Goal: Information Seeking & Learning: Understand process/instructions

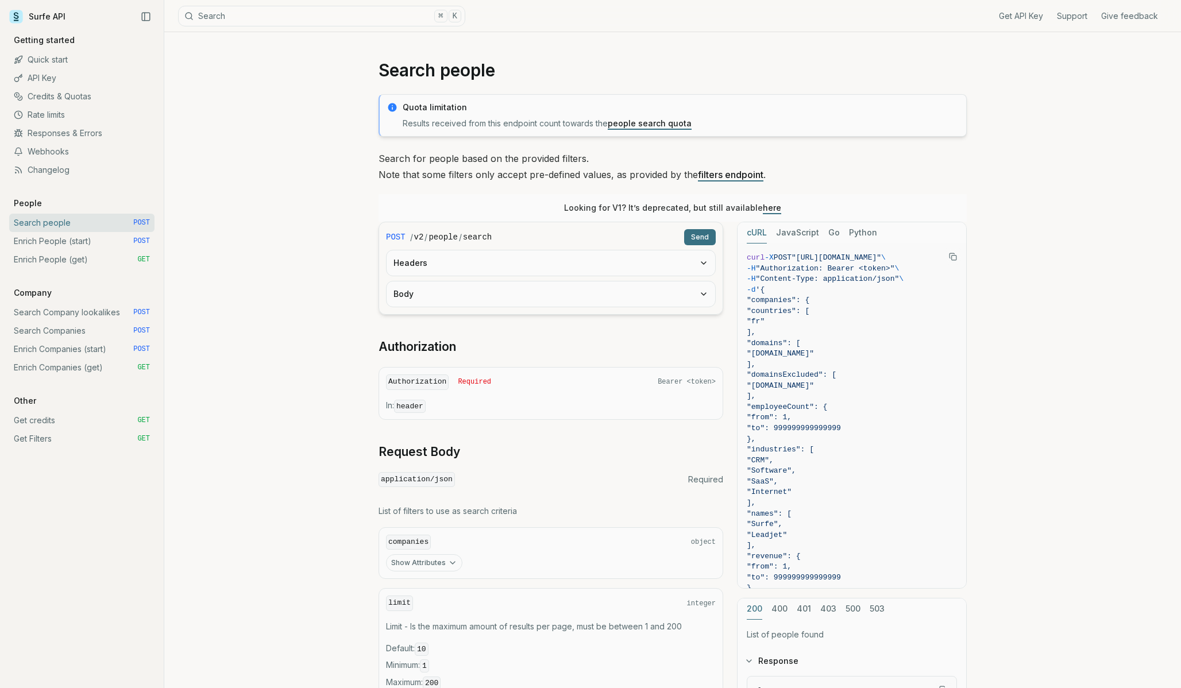
click at [650, 126] on link "people search quota" at bounding box center [650, 123] width 84 height 10
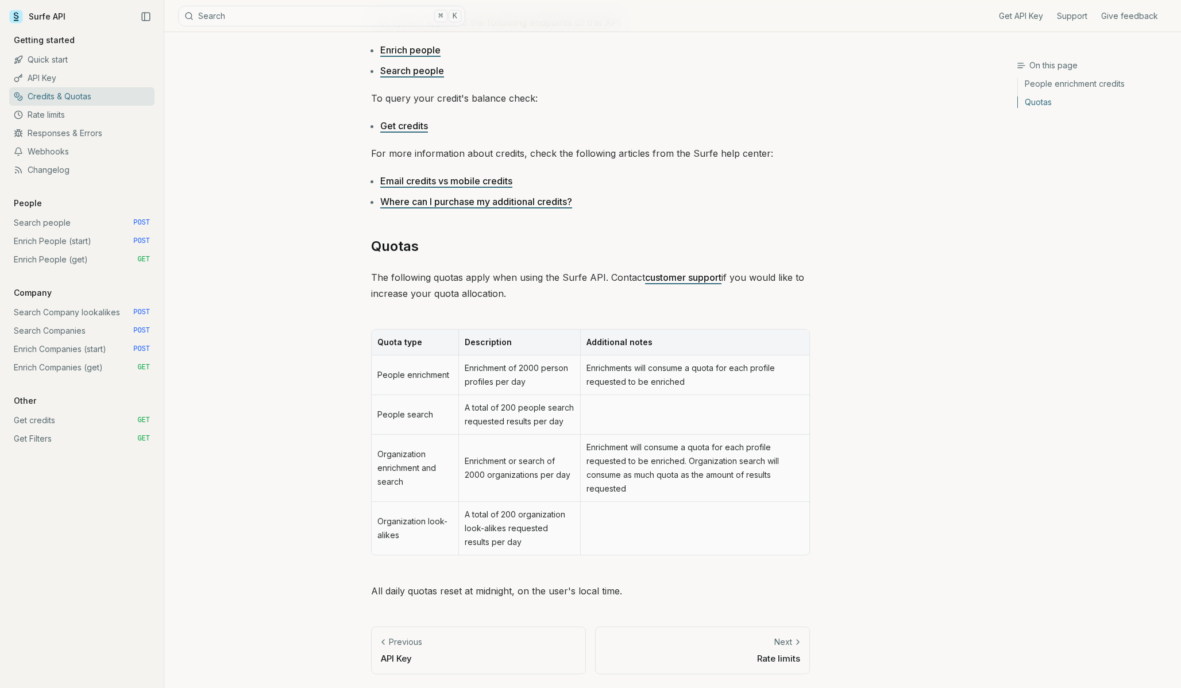
click at [419, 411] on td "People search" at bounding box center [415, 415] width 87 height 40
click at [44, 227] on link "Search people POST" at bounding box center [81, 223] width 145 height 18
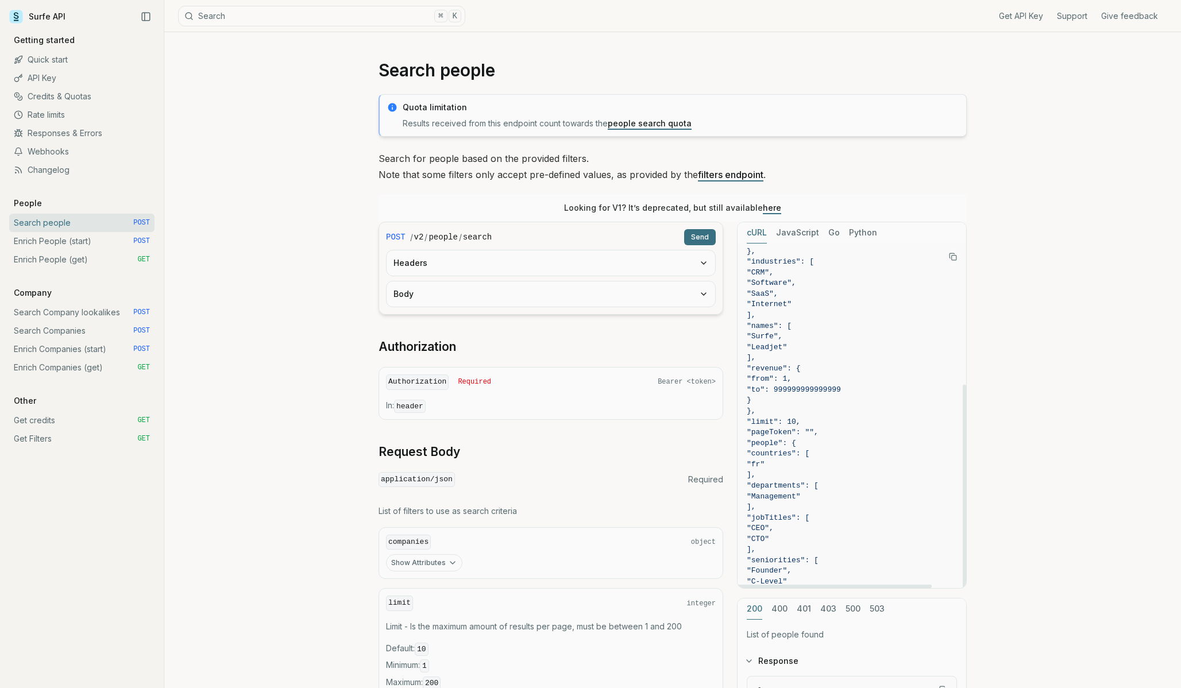
scroll to position [239, 0]
click at [894, 458] on span "]," at bounding box center [852, 456] width 210 height 11
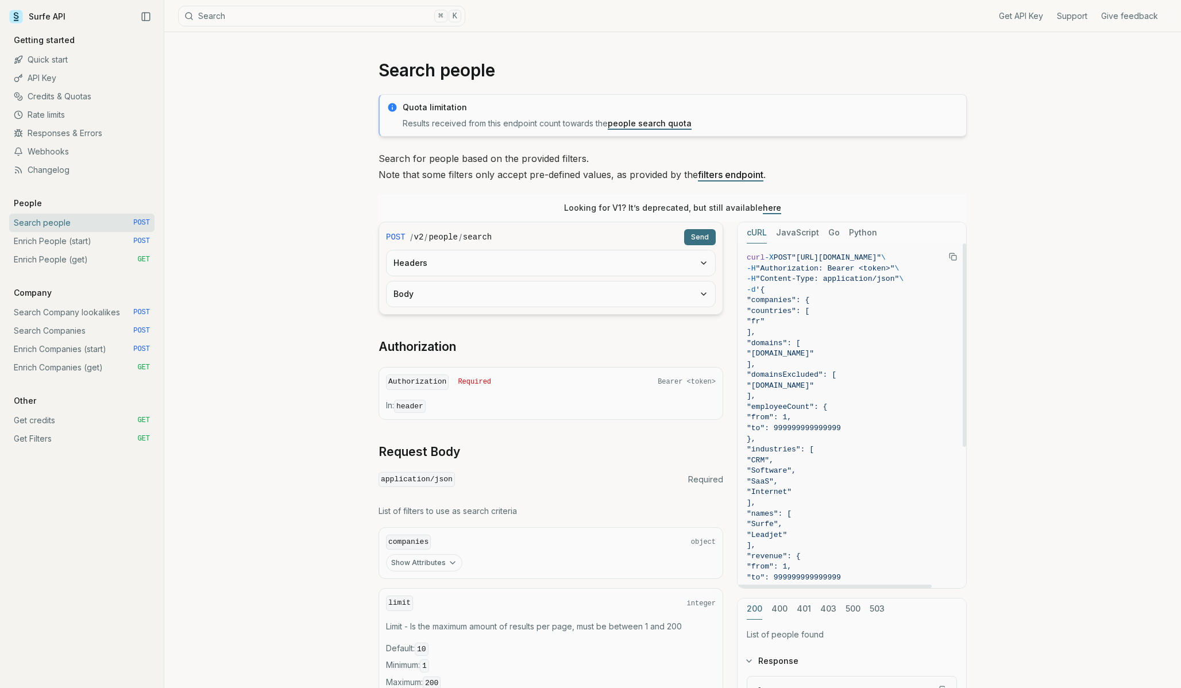
click at [952, 257] on rect "Copy Text" at bounding box center [954, 258] width 5 height 5
click at [722, 177] on link "filters endpoint" at bounding box center [731, 174] width 66 height 11
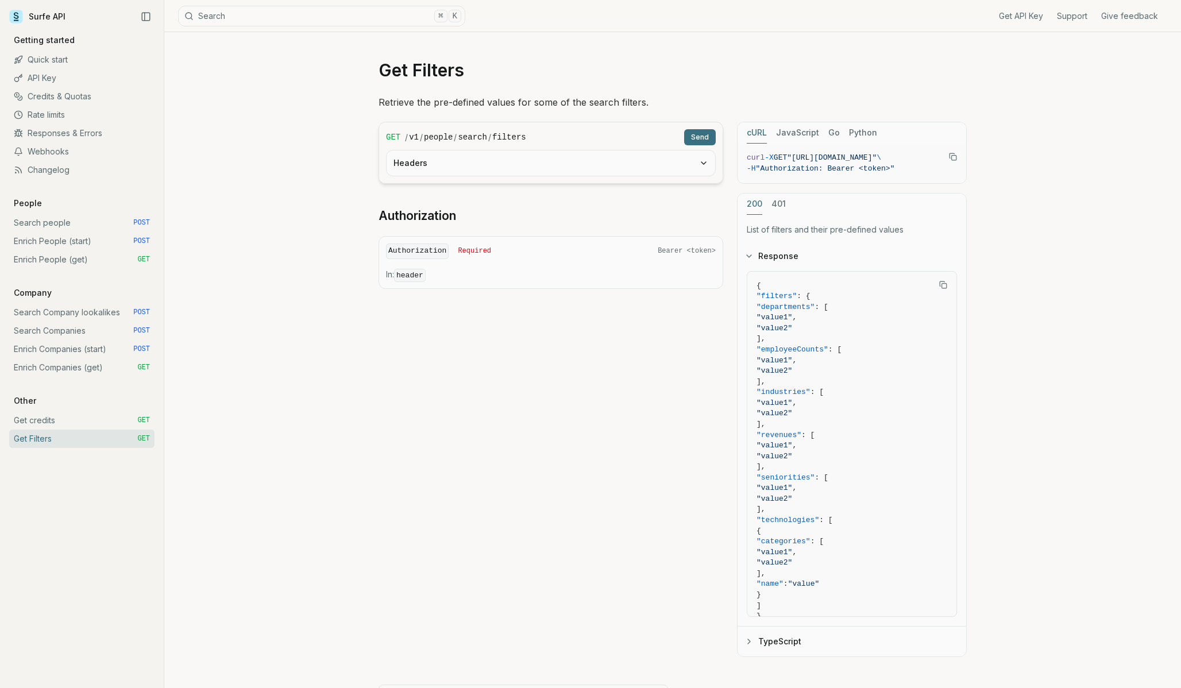
click at [486, 171] on button "Headers" at bounding box center [551, 163] width 329 height 25
click at [65, 444] on link "Get Filters GET" at bounding box center [81, 439] width 145 height 18
click at [54, 423] on link "Get credits GET" at bounding box center [81, 420] width 145 height 18
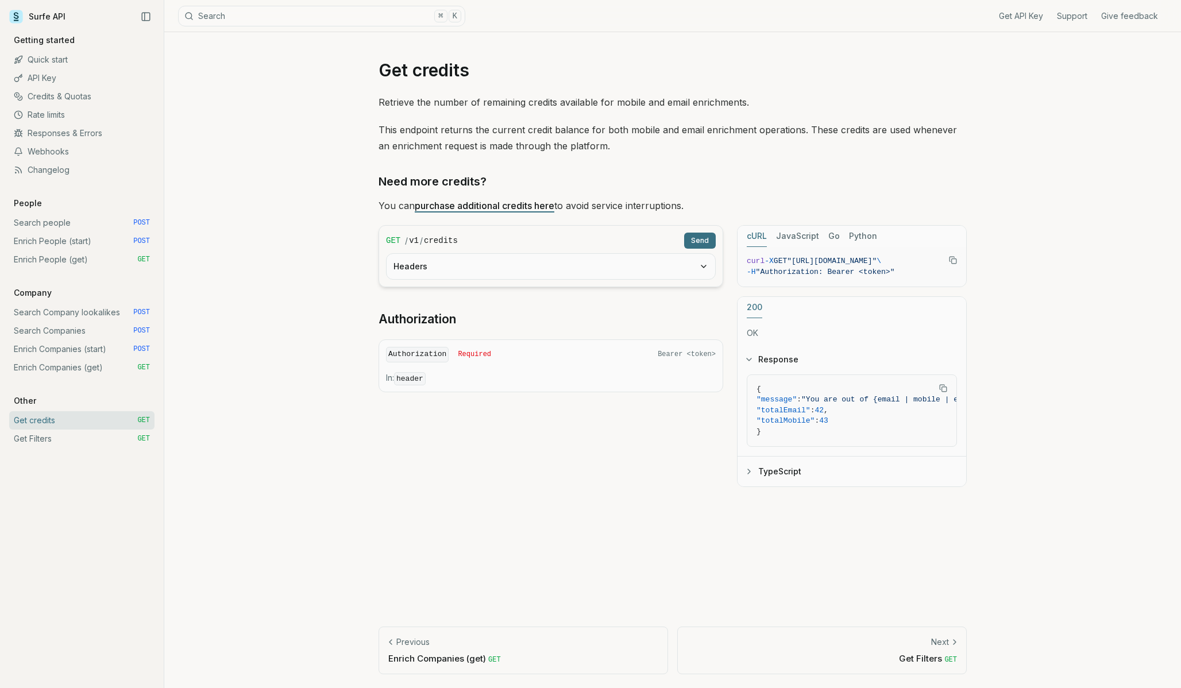
click at [44, 443] on link "Get Filters GET" at bounding box center [81, 439] width 145 height 18
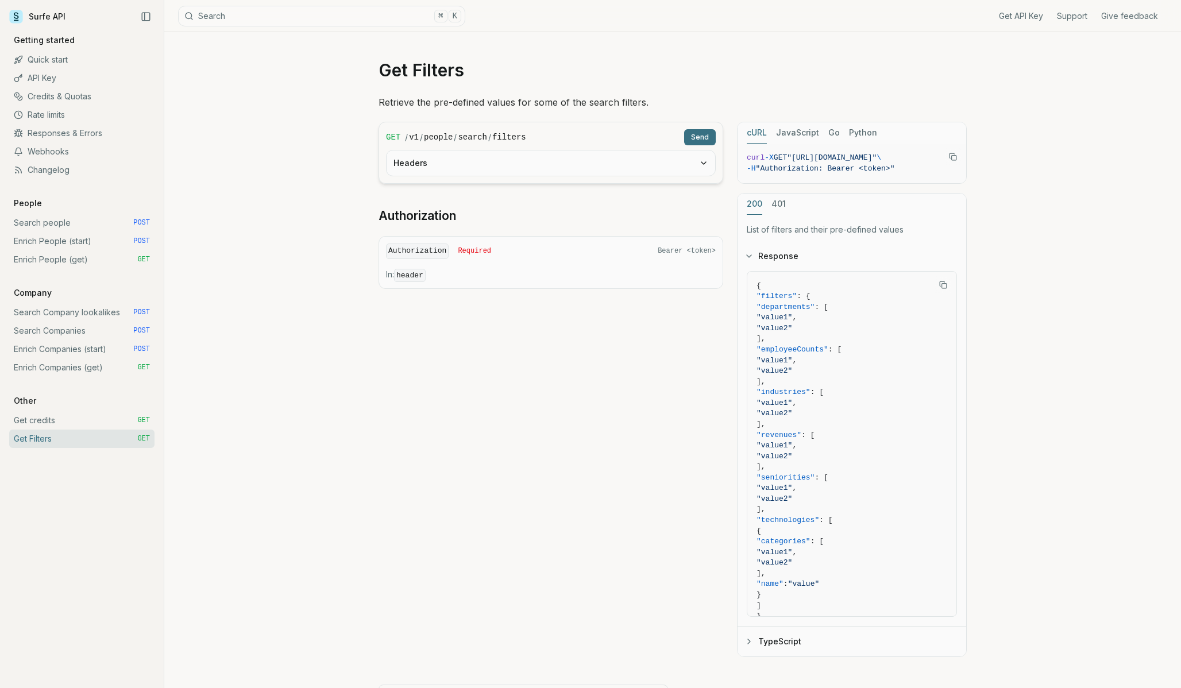
click at [47, 326] on link "Search Companies POST" at bounding box center [81, 331] width 145 height 18
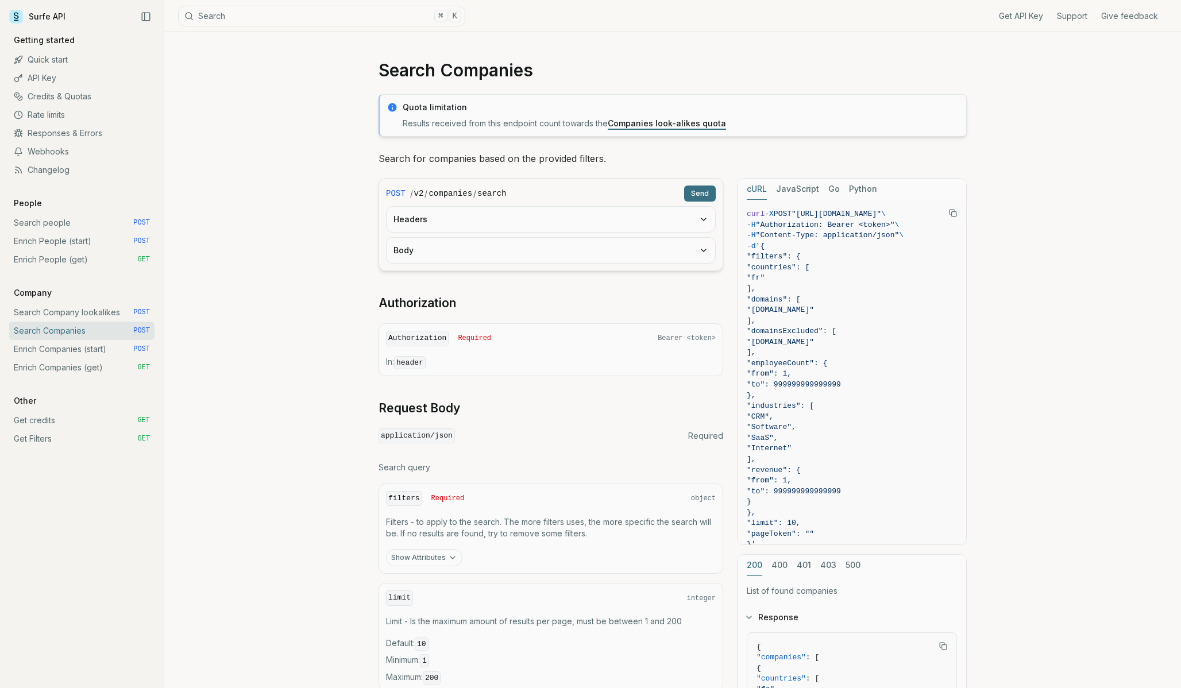
click at [41, 423] on link "Get credits GET" at bounding box center [81, 420] width 145 height 18
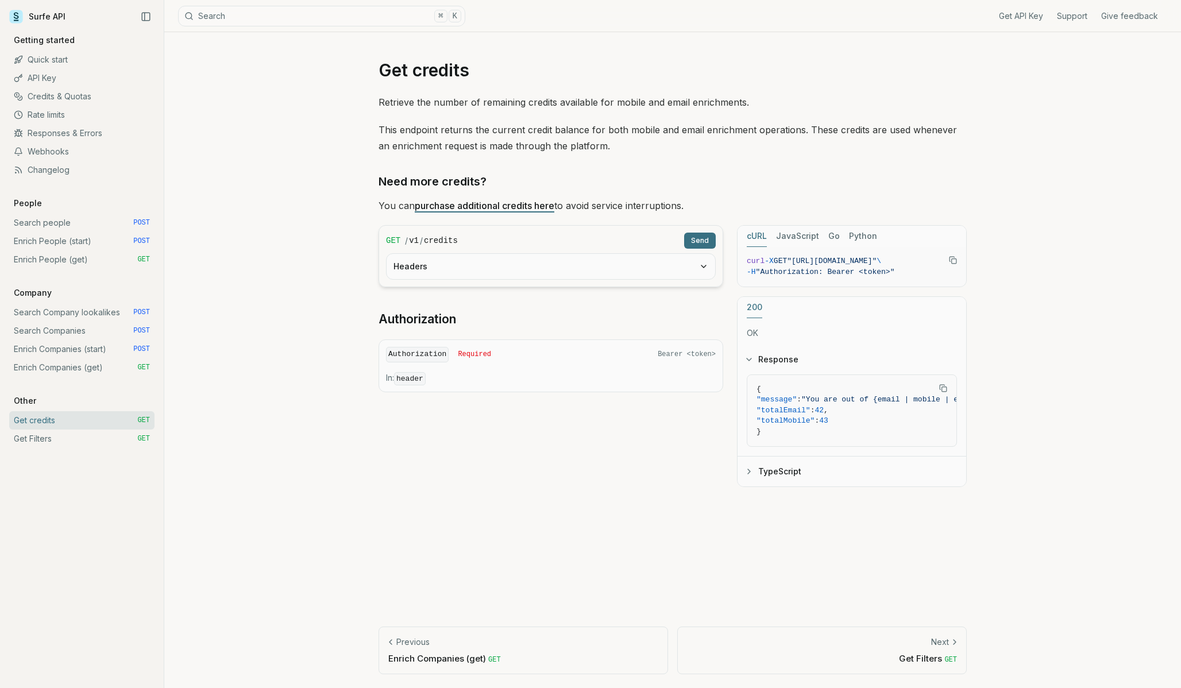
click at [42, 442] on link "Get Filters GET" at bounding box center [81, 439] width 145 height 18
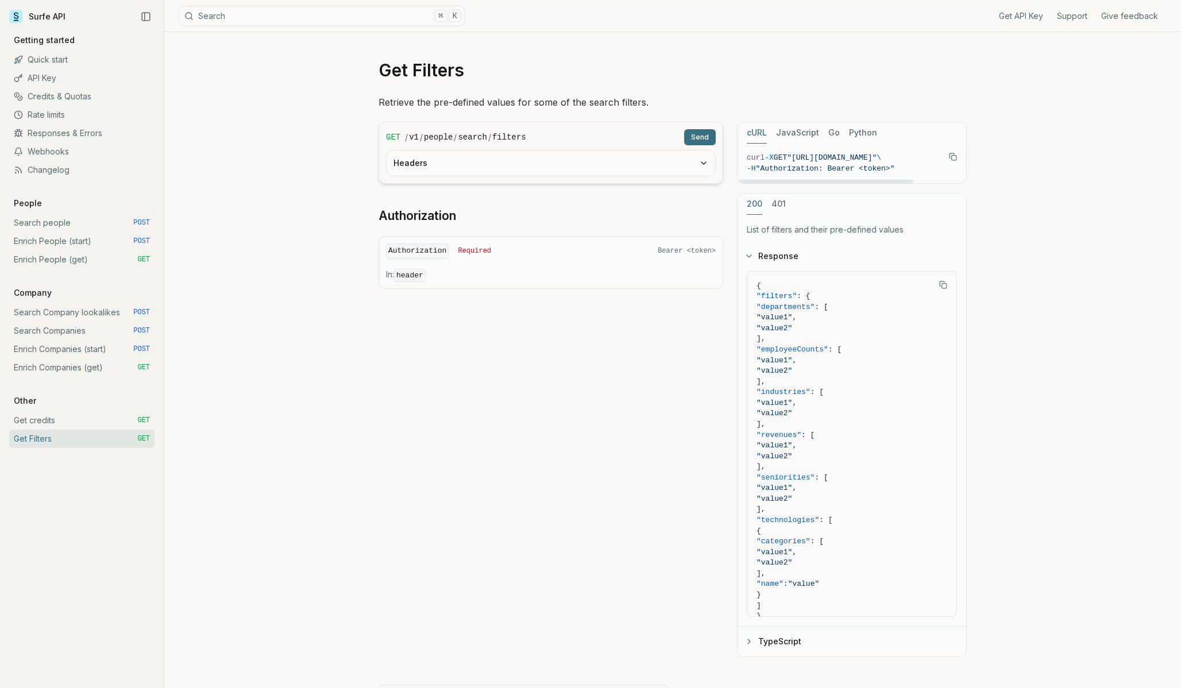
click at [684, 178] on form "GET / v1 / people / search / filters Send Headers" at bounding box center [551, 153] width 345 height 62
click at [687, 173] on button "Headers" at bounding box center [551, 163] width 329 height 25
click at [952, 159] on rect "Copy Text" at bounding box center [954, 158] width 5 height 5
click at [47, 225] on link "Search people POST" at bounding box center [81, 223] width 145 height 18
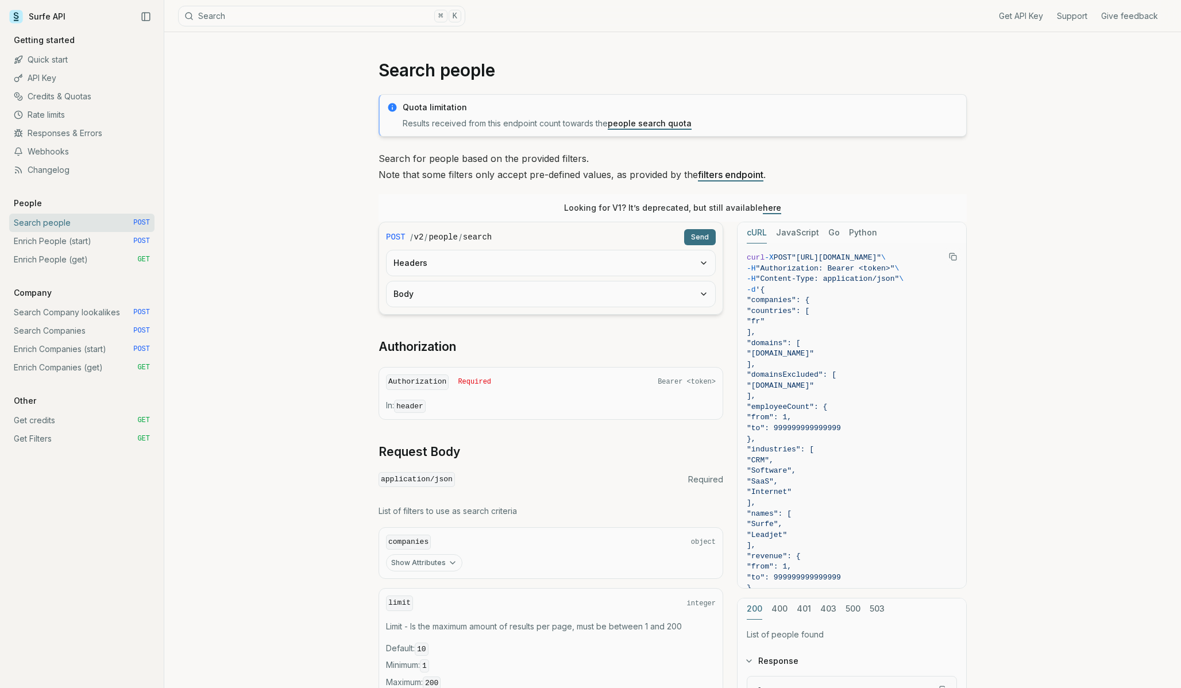
click at [48, 255] on link "Enrich People (get) GET" at bounding box center [81, 260] width 145 height 18
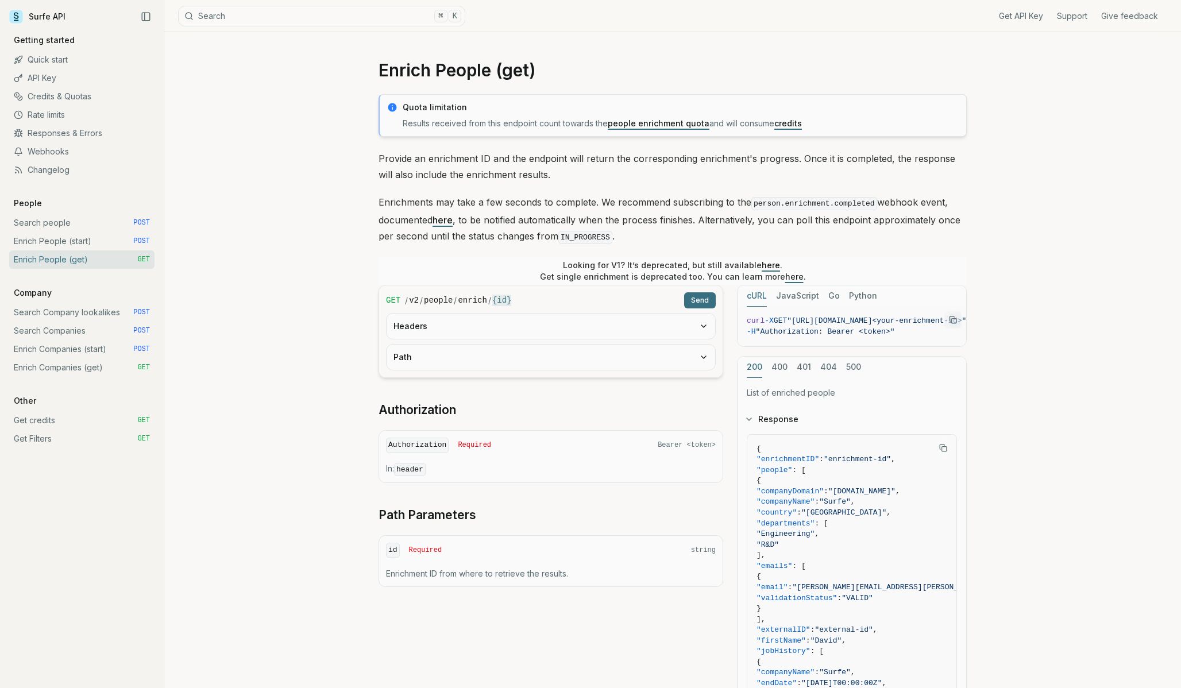
click at [517, 361] on button "Path" at bounding box center [551, 357] width 329 height 25
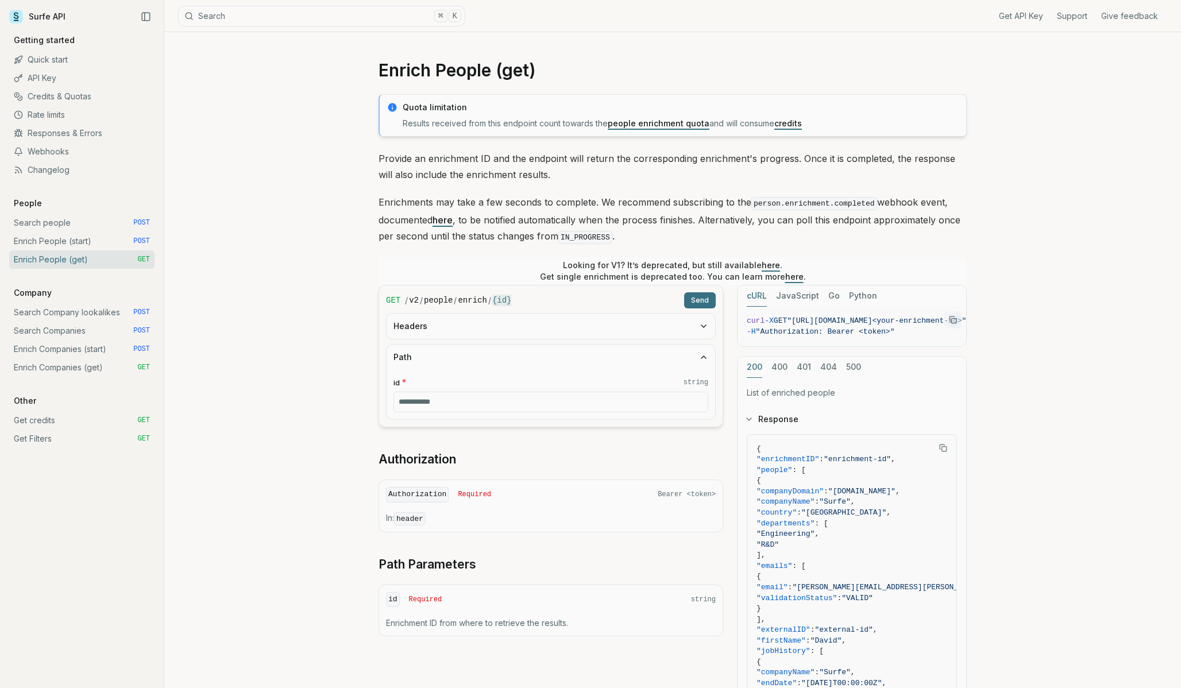
click at [66, 242] on link "Enrich People (start) POST" at bounding box center [81, 241] width 145 height 18
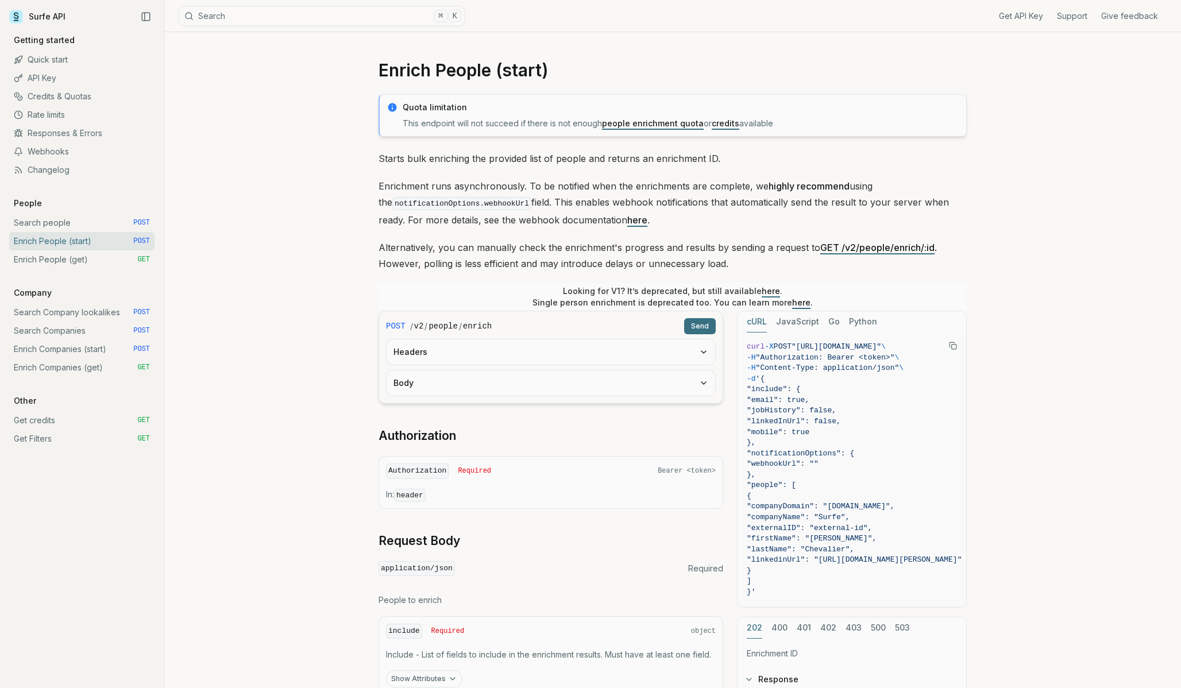
click at [446, 377] on button "Body" at bounding box center [551, 383] width 329 height 25
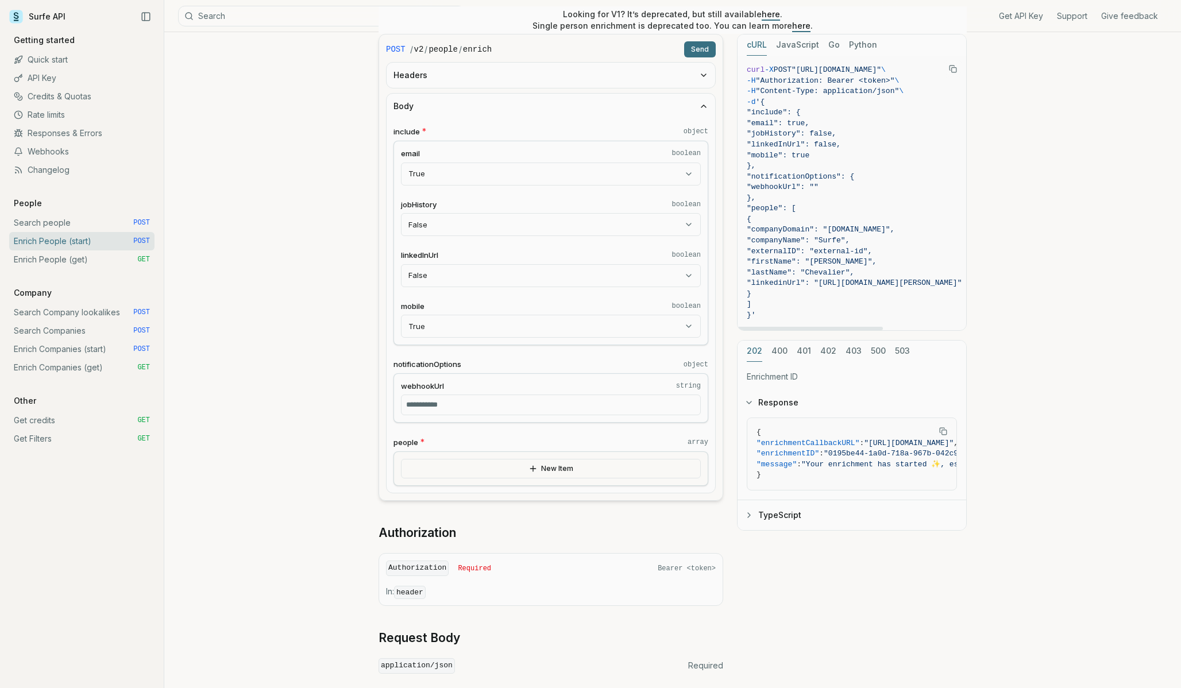
scroll to position [286, 0]
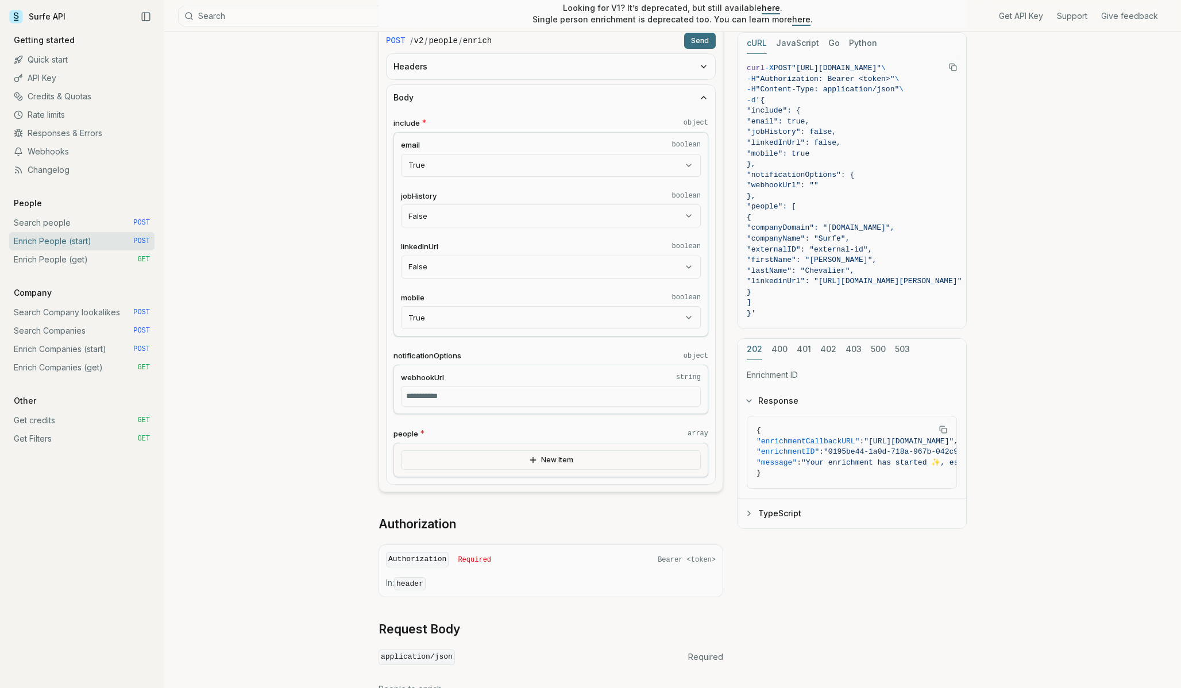
click at [53, 262] on link "Enrich People (get) GET" at bounding box center [81, 260] width 145 height 18
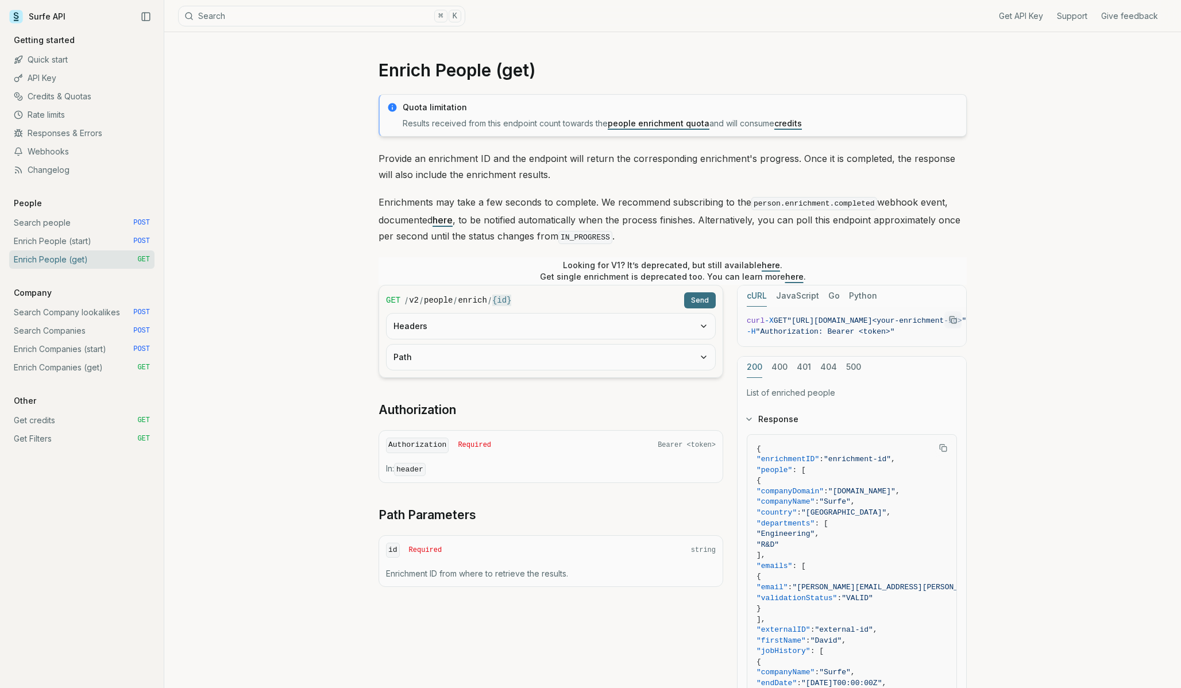
click at [42, 225] on link "Search people POST" at bounding box center [81, 223] width 145 height 18
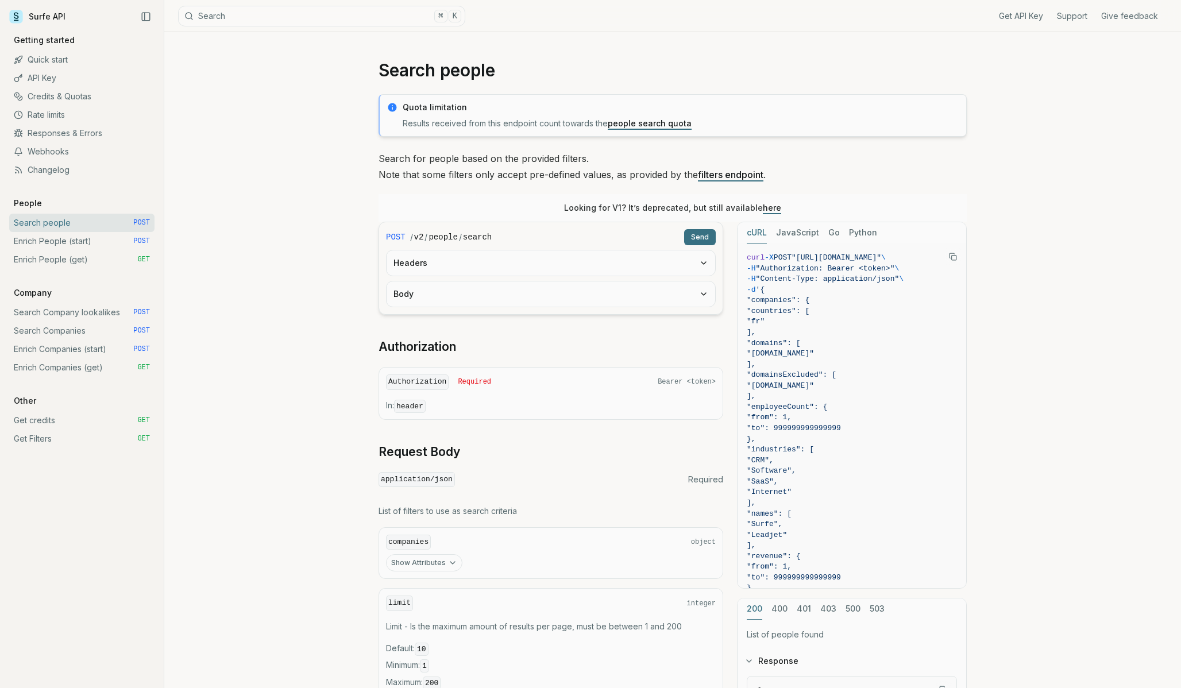
click at [54, 221] on link "Search people POST" at bounding box center [81, 223] width 145 height 18
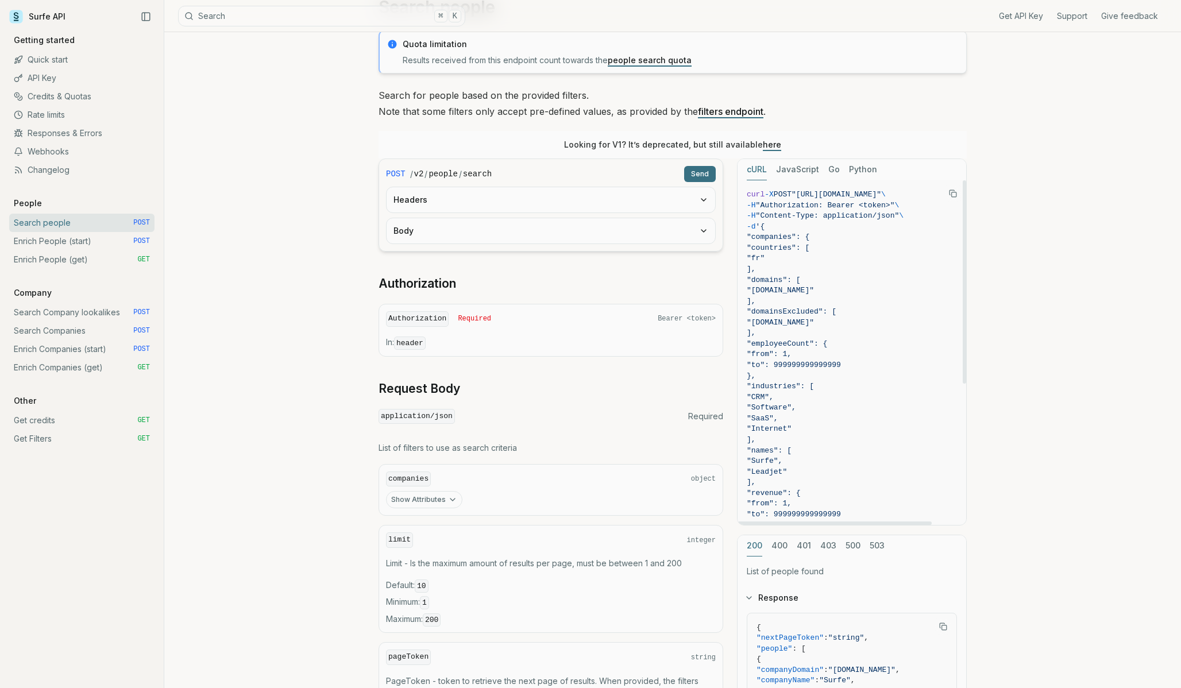
click at [807, 169] on button "JavaScript" at bounding box center [797, 169] width 43 height 21
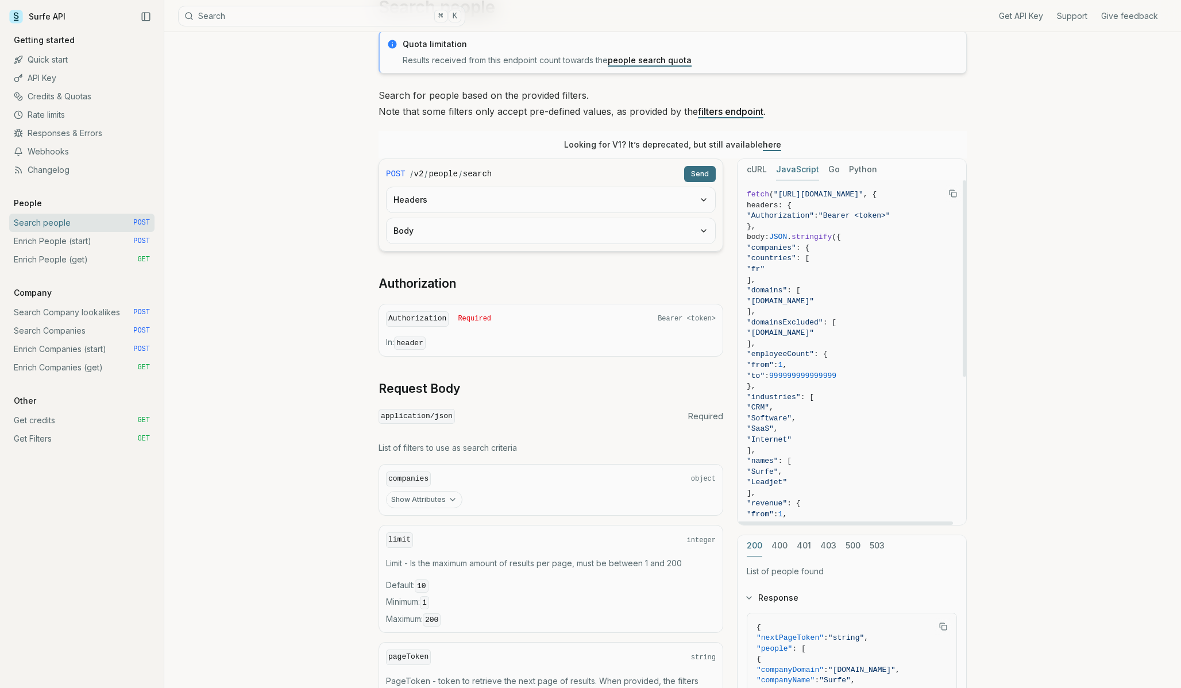
click at [901, 378] on span ""to" : 999999999999999" at bounding box center [852, 376] width 210 height 11
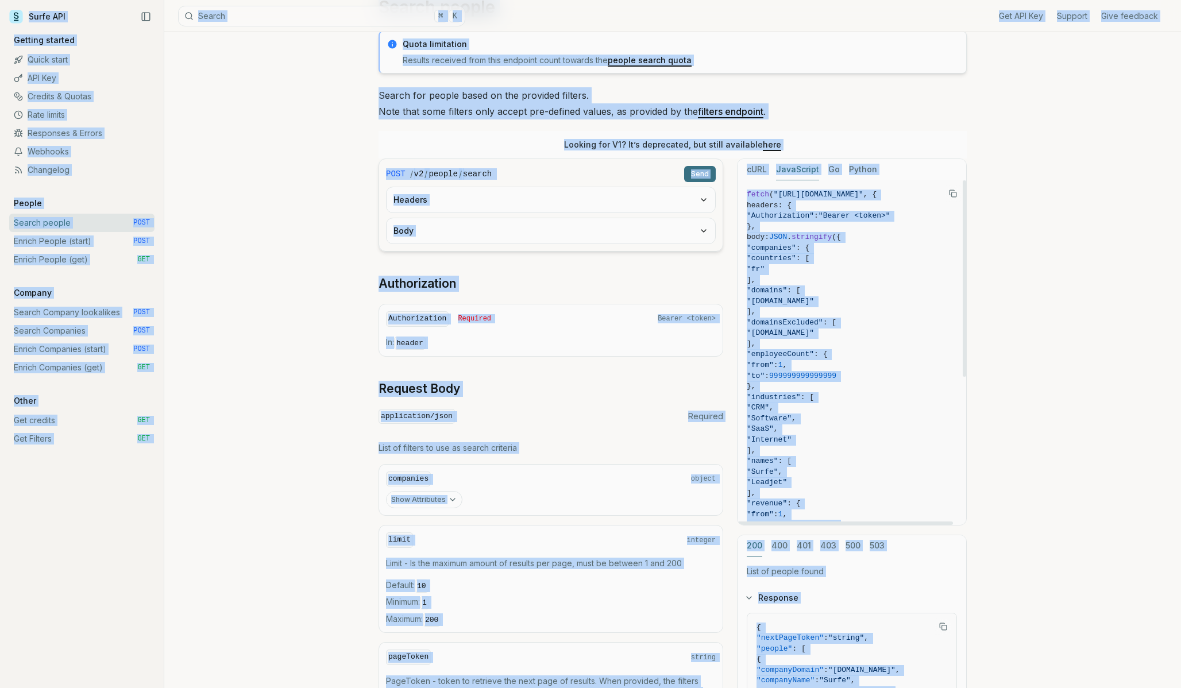
click at [901, 378] on span ""to" : 999999999999999" at bounding box center [852, 376] width 210 height 11
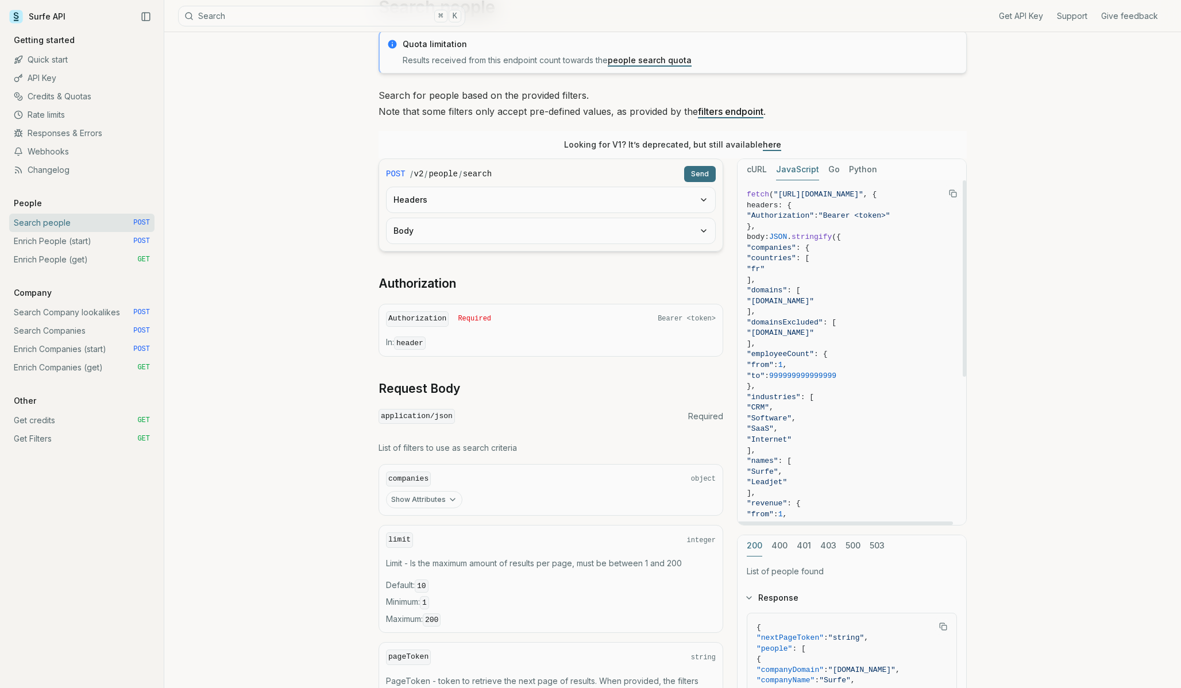
click at [953, 191] on icon "Copy Text" at bounding box center [953, 194] width 8 height 8
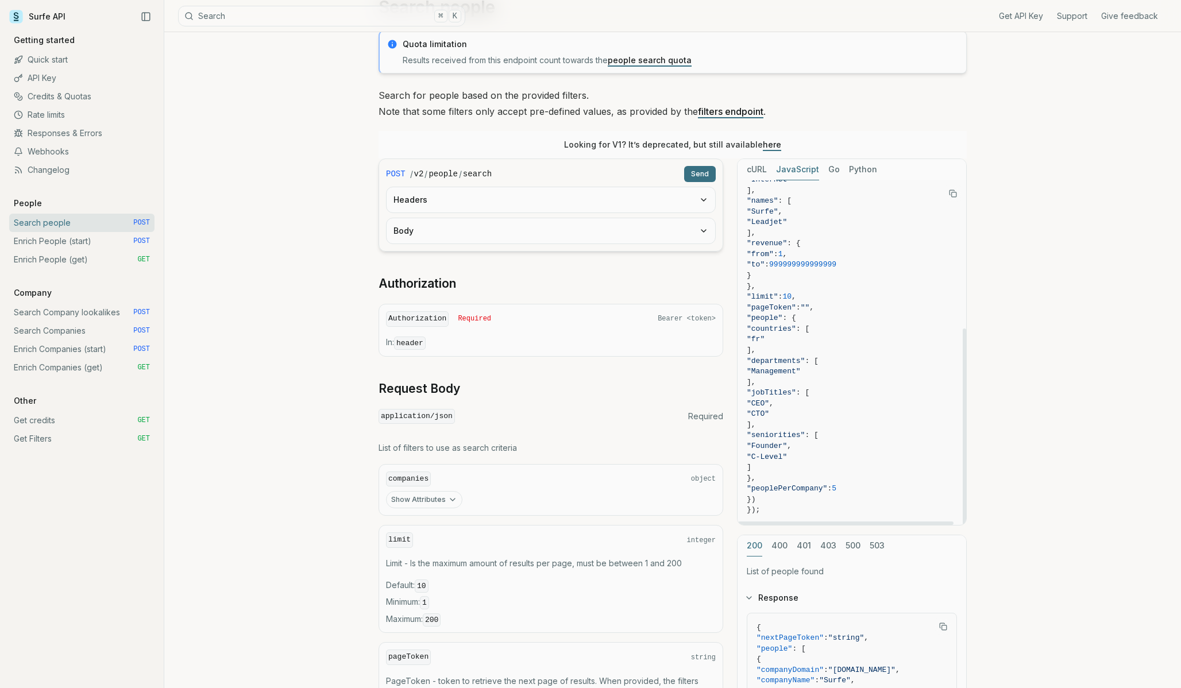
click at [804, 324] on span ""countries" : [" at bounding box center [852, 329] width 210 height 11
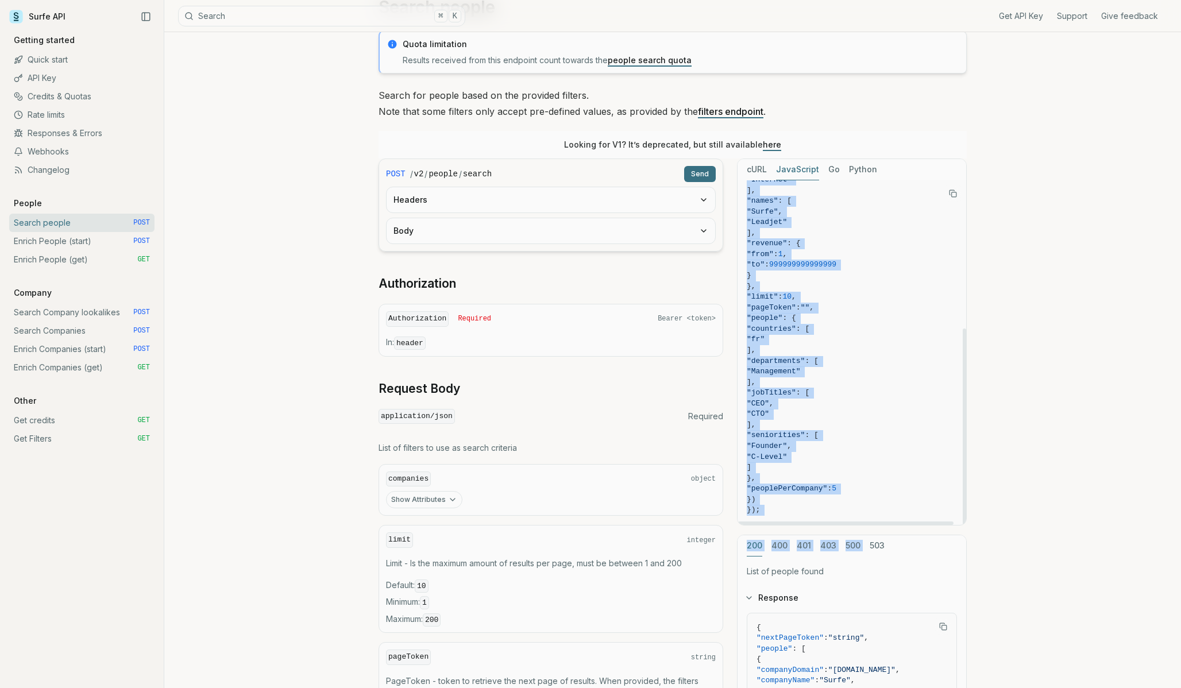
drag, startPoint x: 757, startPoint y: 245, endPoint x: 926, endPoint y: 501, distance: 306.2
click at [926, 501] on code "fetch ( "[URL][DOMAIN_NAME]" , { headers: { "Authorization" : "Bearer <token>" …" at bounding box center [852, 222] width 210 height 587
copy code ""companies" : { "countries" : [ "fr" ], "domains" : [ "[DOMAIN_NAME]" ], "domai…"
click at [838, 413] on span ""CTO"" at bounding box center [852, 414] width 210 height 11
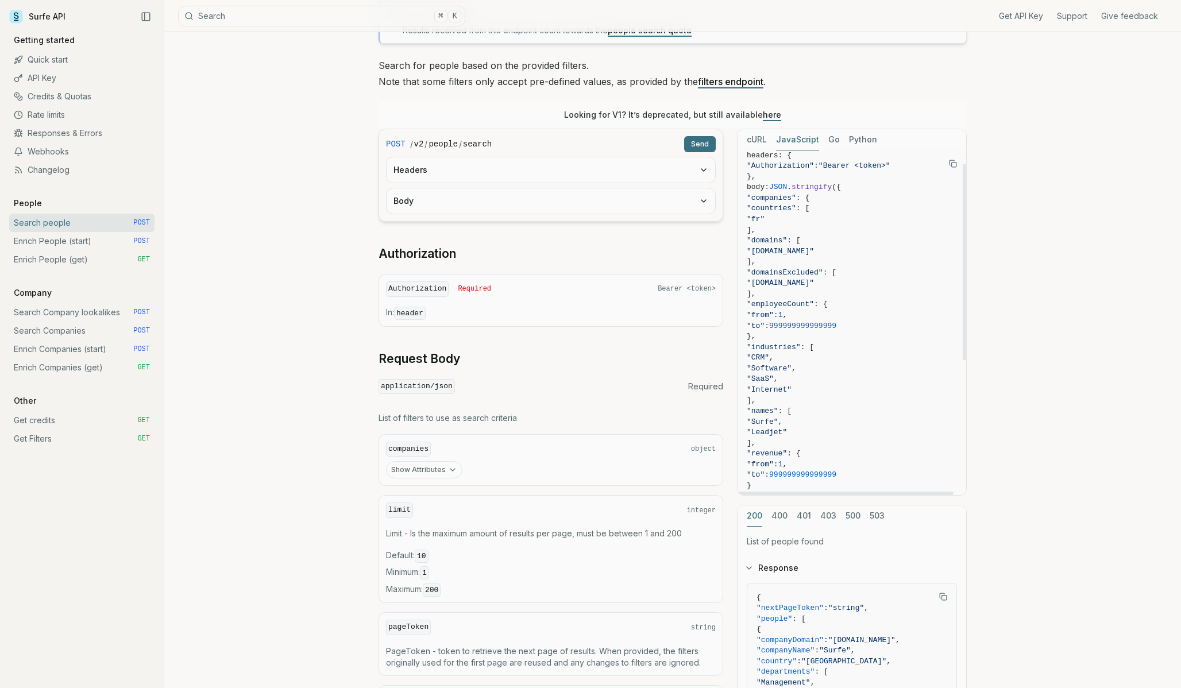
scroll to position [28, 1]
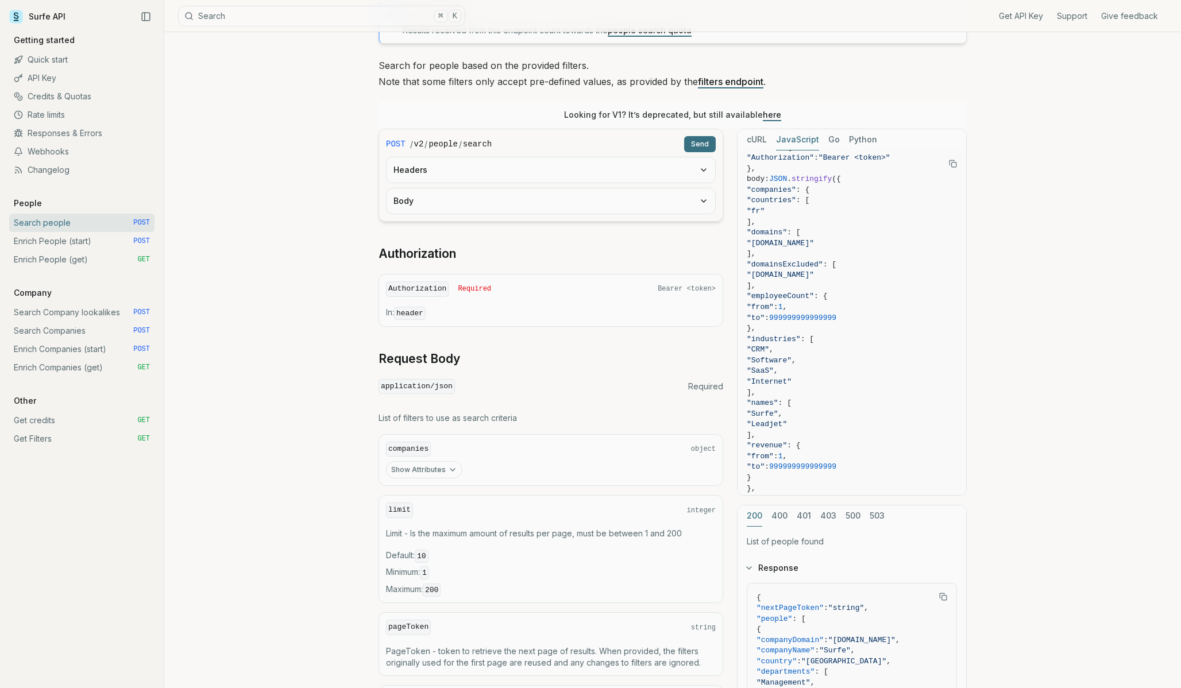
click at [54, 240] on link "Enrich People (start) POST" at bounding box center [81, 241] width 145 height 18
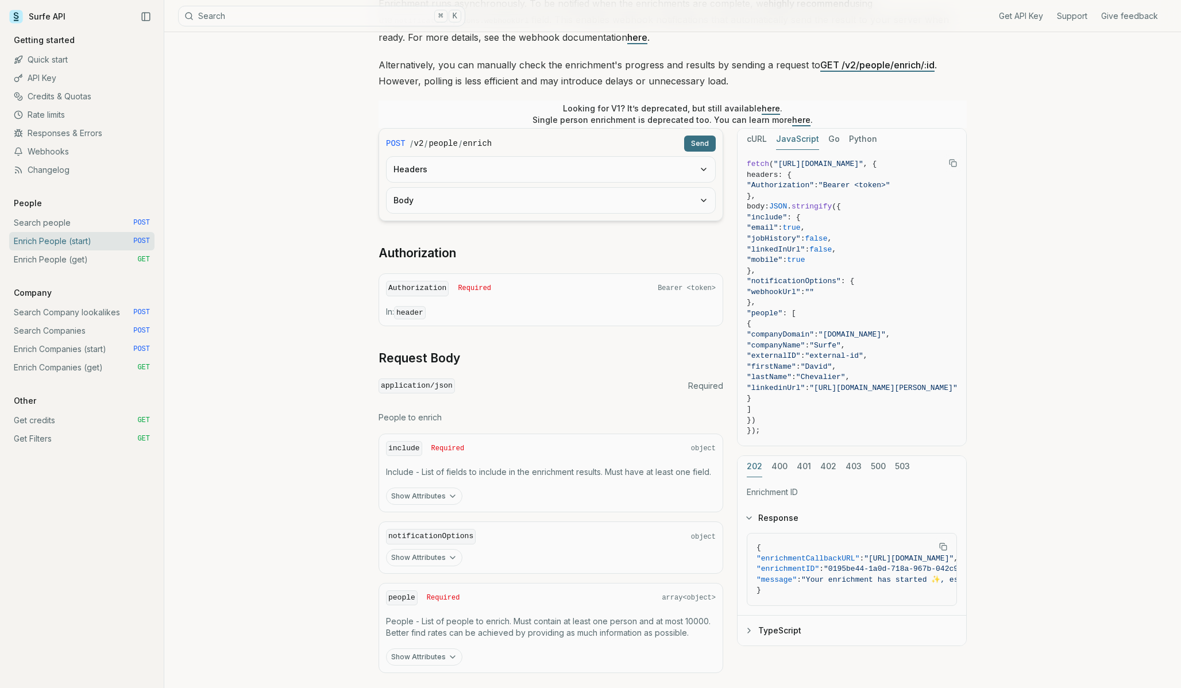
scroll to position [177, 0]
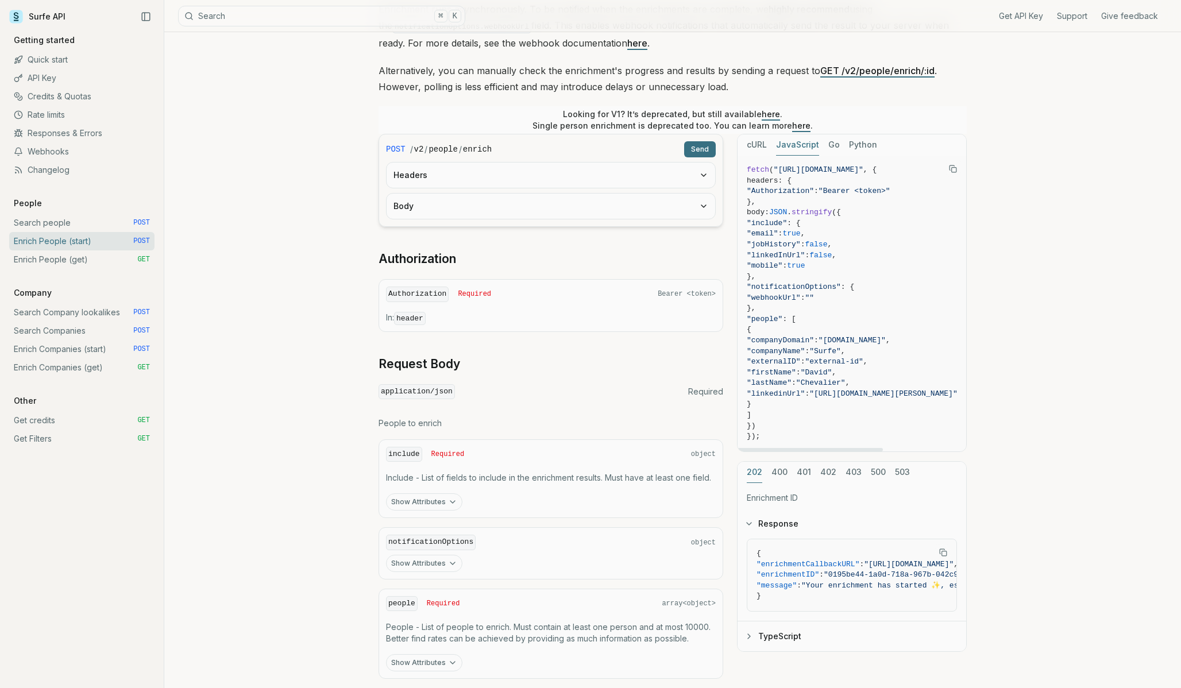
click at [753, 149] on button "cURL" at bounding box center [757, 144] width 20 height 21
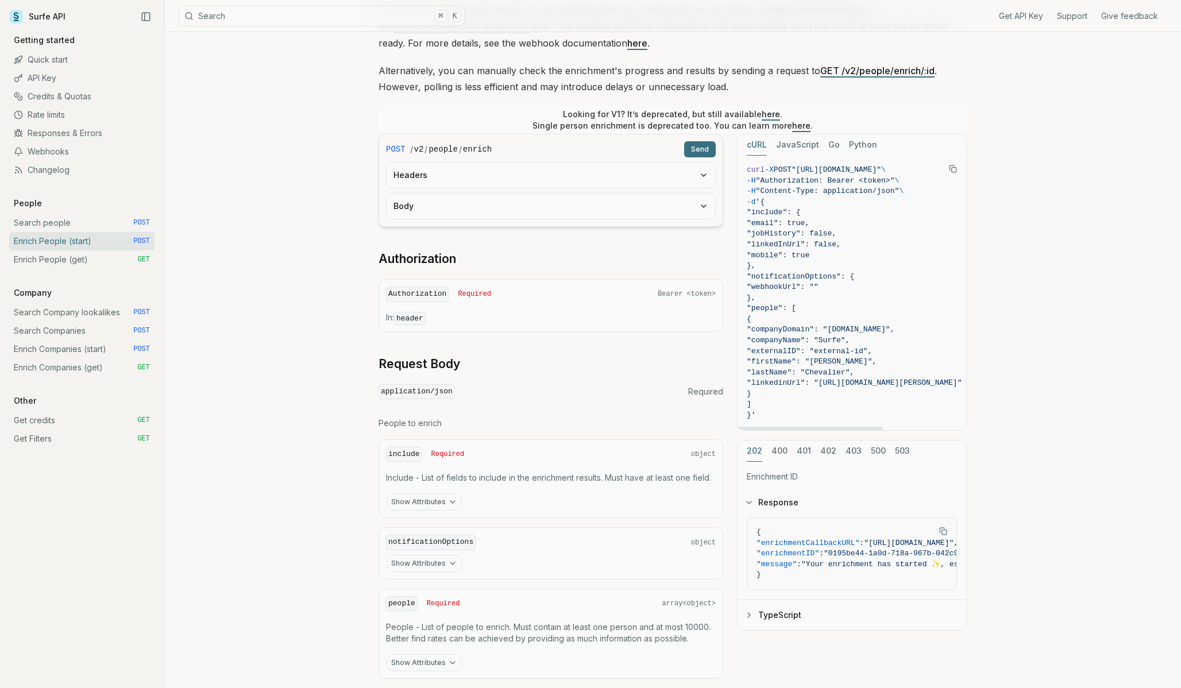
click at [952, 169] on rect "Copy Text" at bounding box center [954, 170] width 5 height 5
click at [752, 147] on button "cURL" at bounding box center [757, 144] width 20 height 21
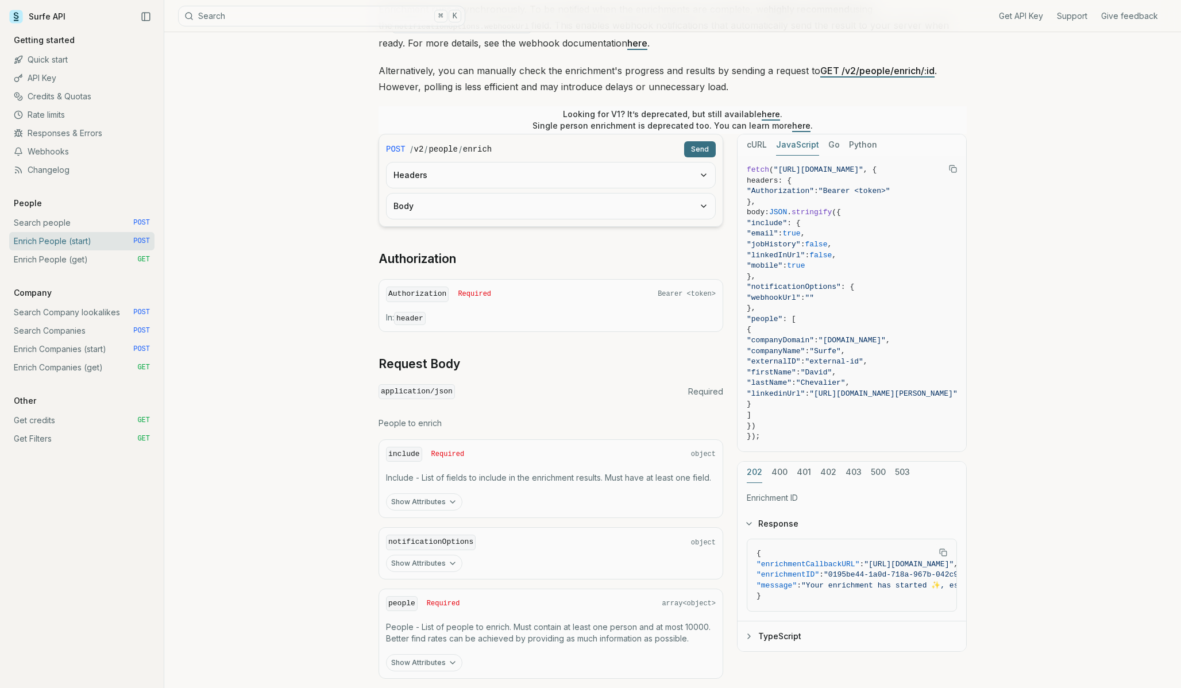
click at [802, 149] on button "JavaScript" at bounding box center [797, 144] width 43 height 21
click at [841, 210] on span "({" at bounding box center [836, 212] width 9 height 9
drag, startPoint x: 757, startPoint y: 221, endPoint x: 942, endPoint y: 421, distance: 272.9
click at [942, 421] on code "fetch ( "[URL][DOMAIN_NAME]" , { headers: { "Authorization" : "Bearer <token>" …" at bounding box center [852, 304] width 211 height 278
copy code ""include" : { "email" : true , "jobHistory" : false , "linkedInUrl" : false , "…"
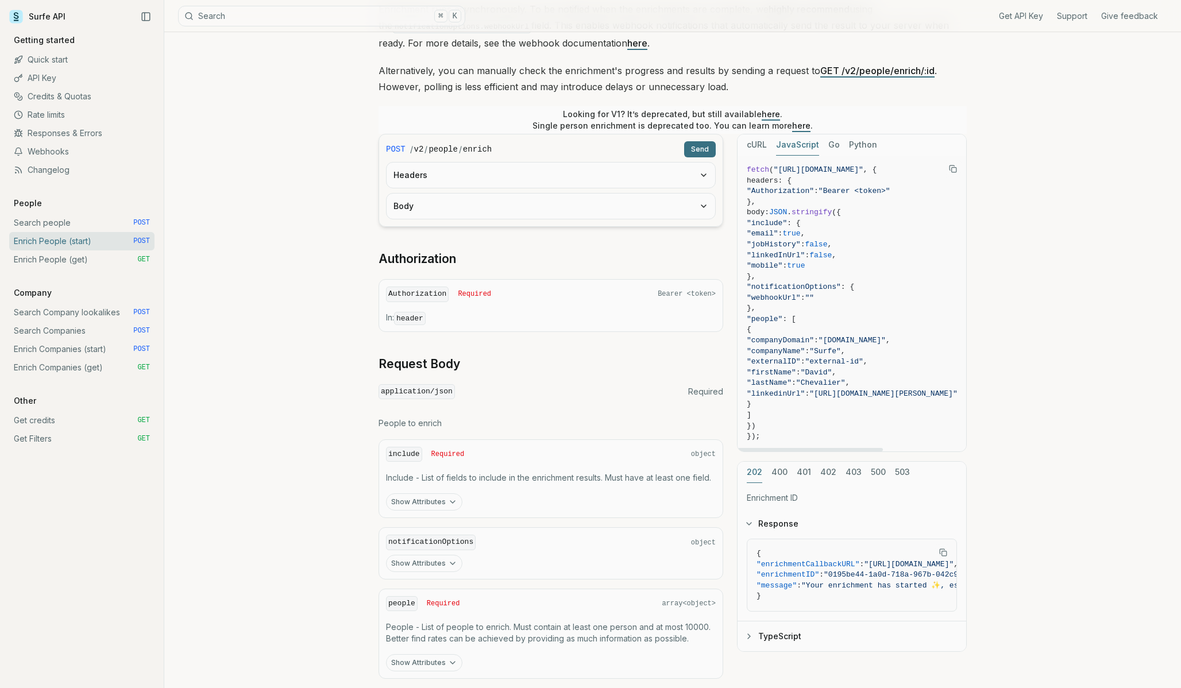
click at [814, 340] on span ""companyDomain"" at bounding box center [780, 340] width 67 height 9
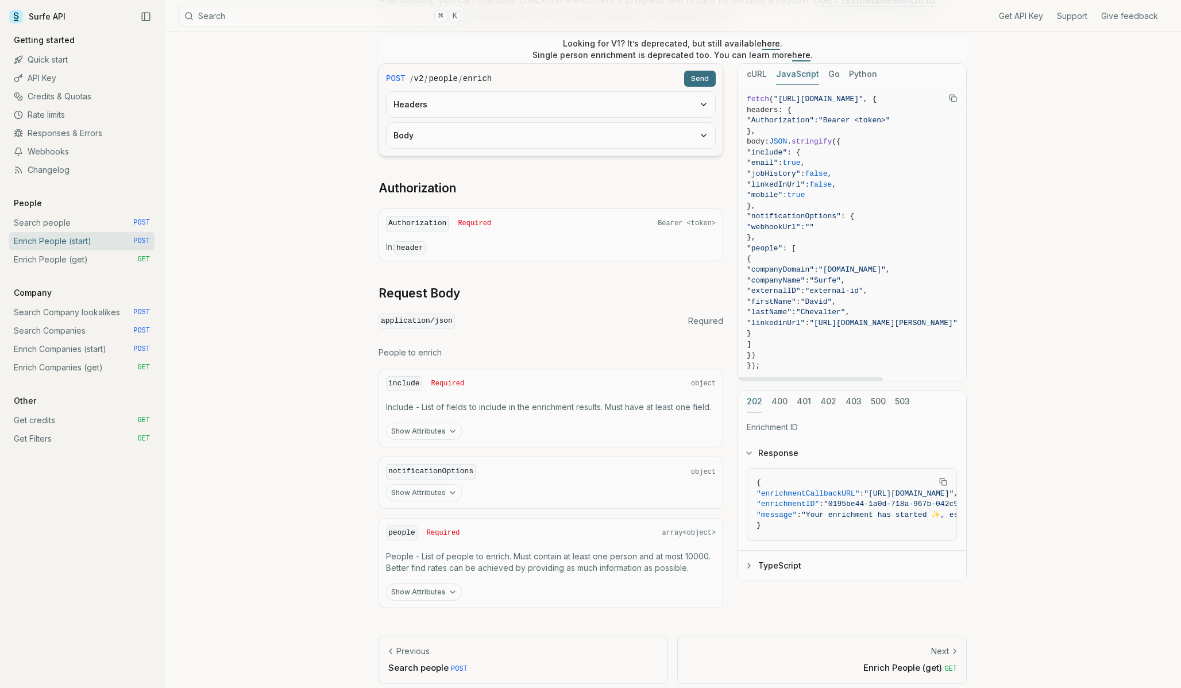
scroll to position [249, 0]
